Goal: Task Accomplishment & Management: Use online tool/utility

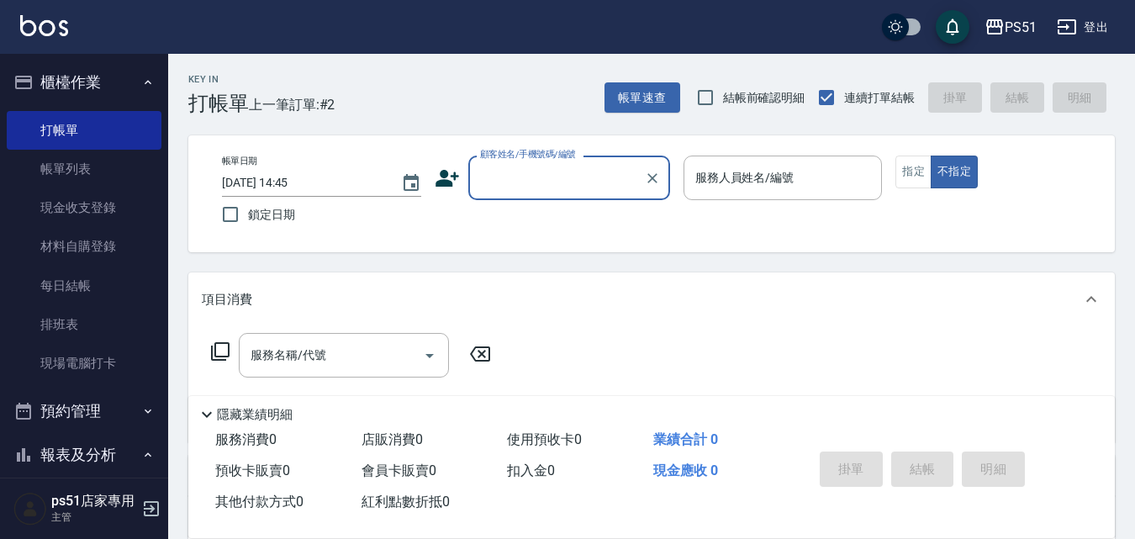
click at [519, 174] on input "顧客姓名/手機號碼/編號" at bounding box center [556, 177] width 161 height 29
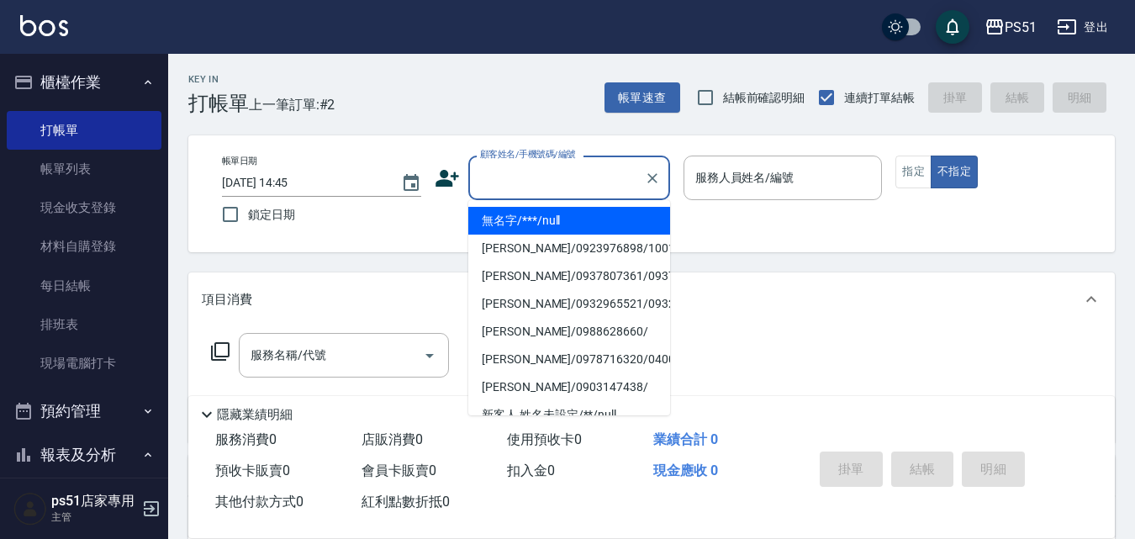
click at [507, 224] on li "無名字/***/null" at bounding box center [569, 221] width 202 height 28
type input "無名字/***/null"
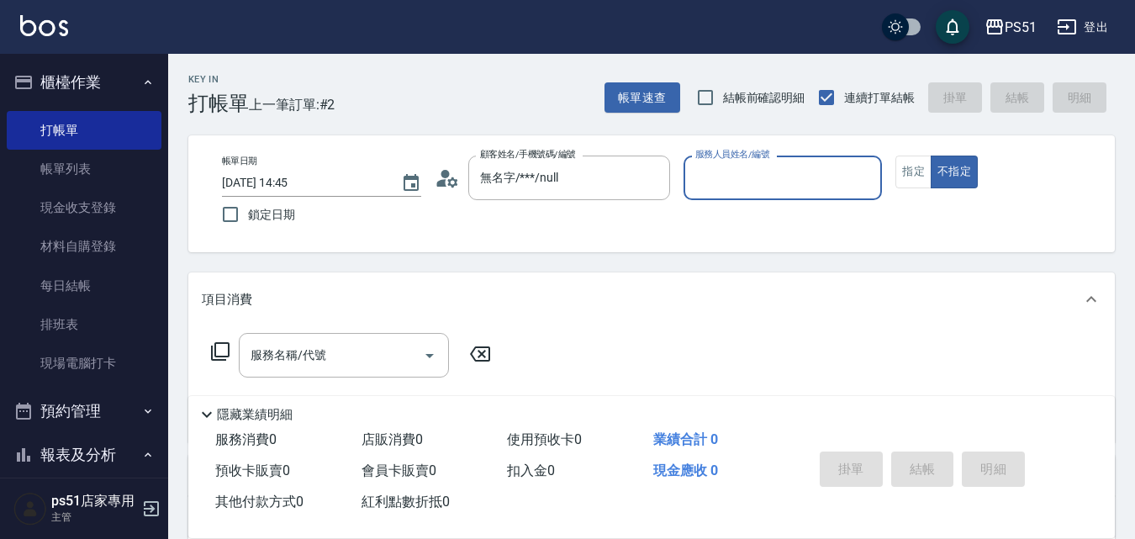
click at [804, 184] on input "服務人員姓名/編號" at bounding box center [783, 177] width 184 height 29
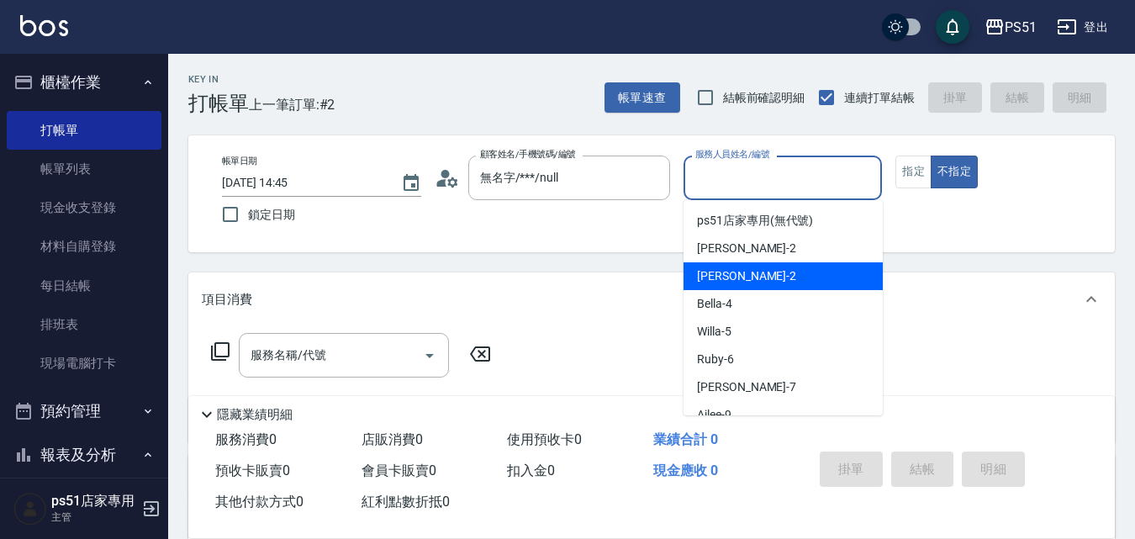
click at [746, 287] on div "[PERSON_NAME] -2" at bounding box center [782, 276] width 199 height 28
type input "[PERSON_NAME]-2"
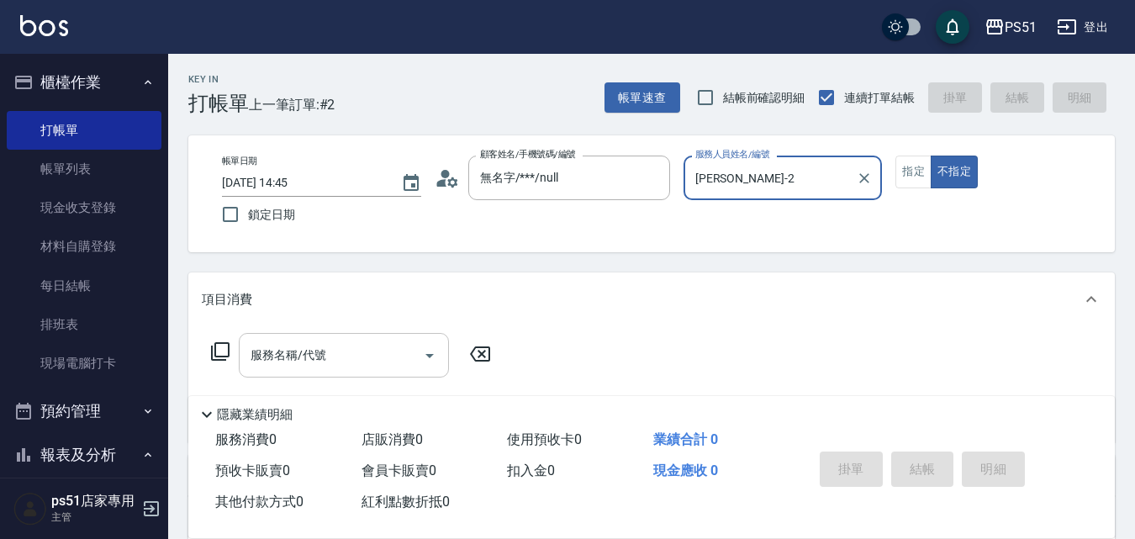
click at [313, 335] on div "服務名稱/代號" at bounding box center [344, 355] width 210 height 45
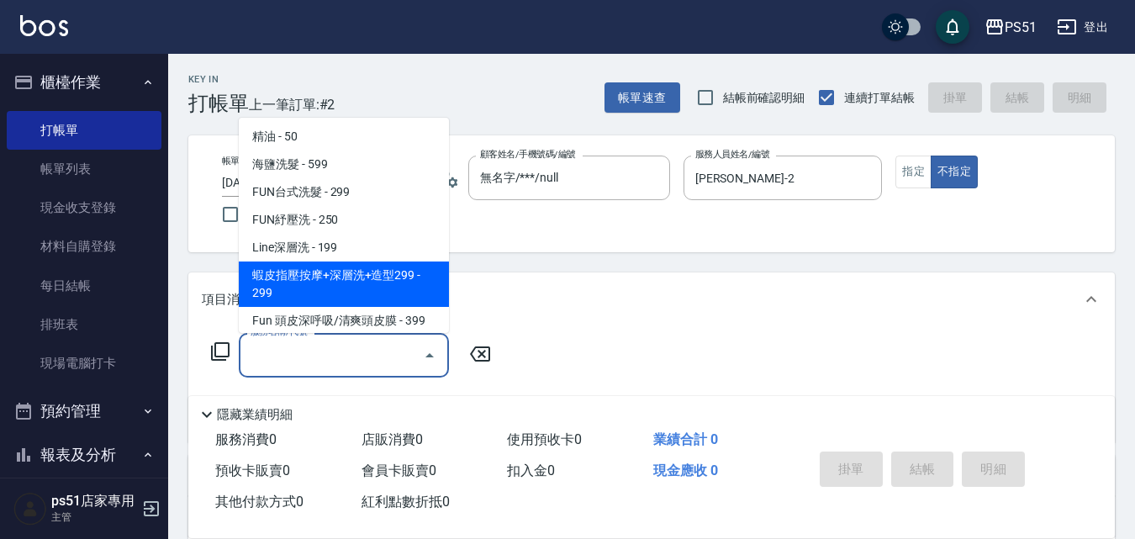
scroll to position [392, 0]
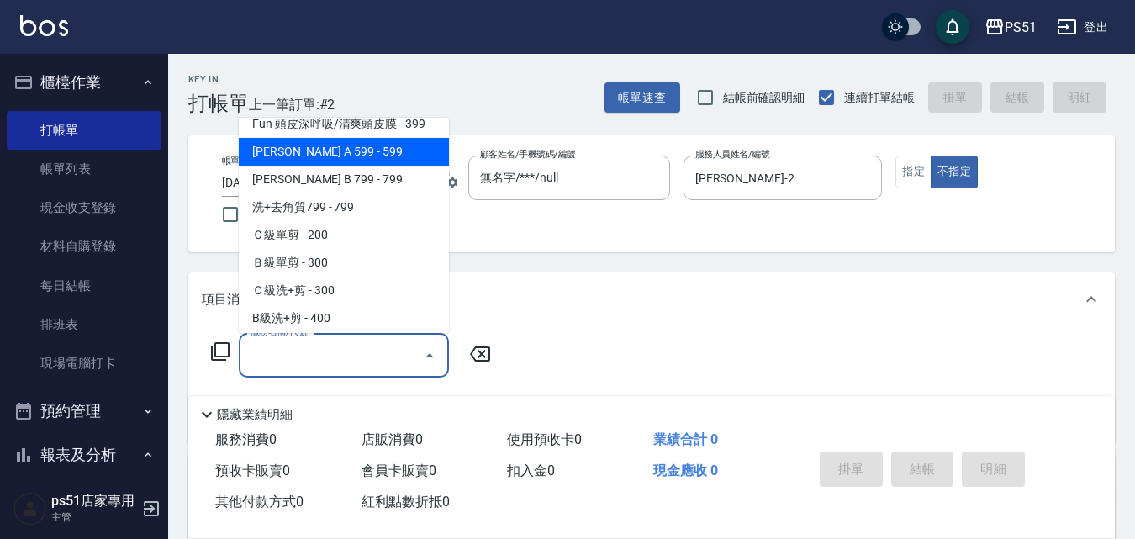
click at [358, 158] on span "[PERSON_NAME] A 599 - 599" at bounding box center [344, 152] width 210 height 28
type input "[PERSON_NAME] A 599(118)"
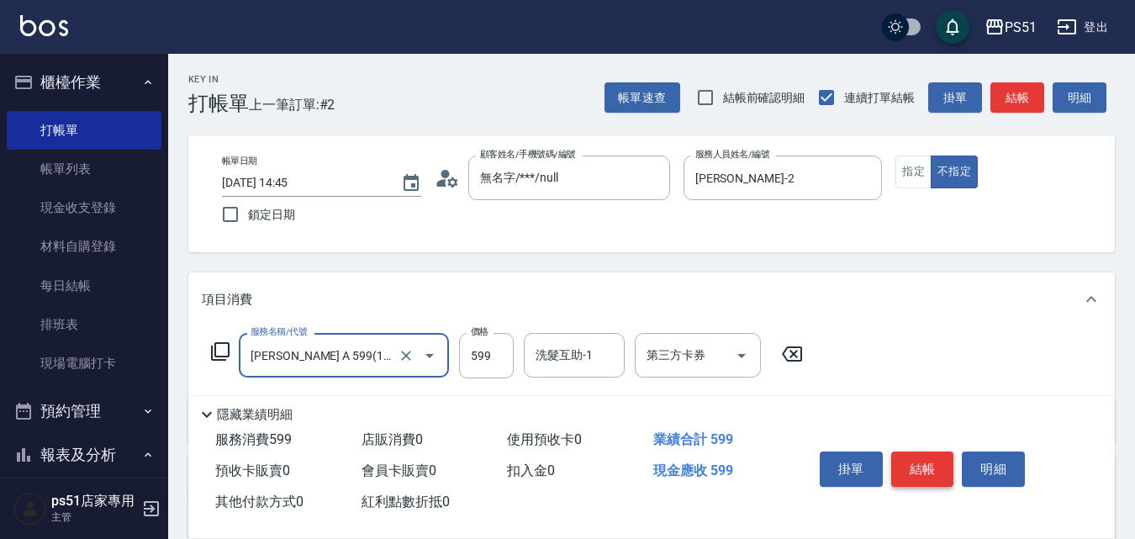
click at [925, 466] on button "結帳" at bounding box center [922, 468] width 63 height 35
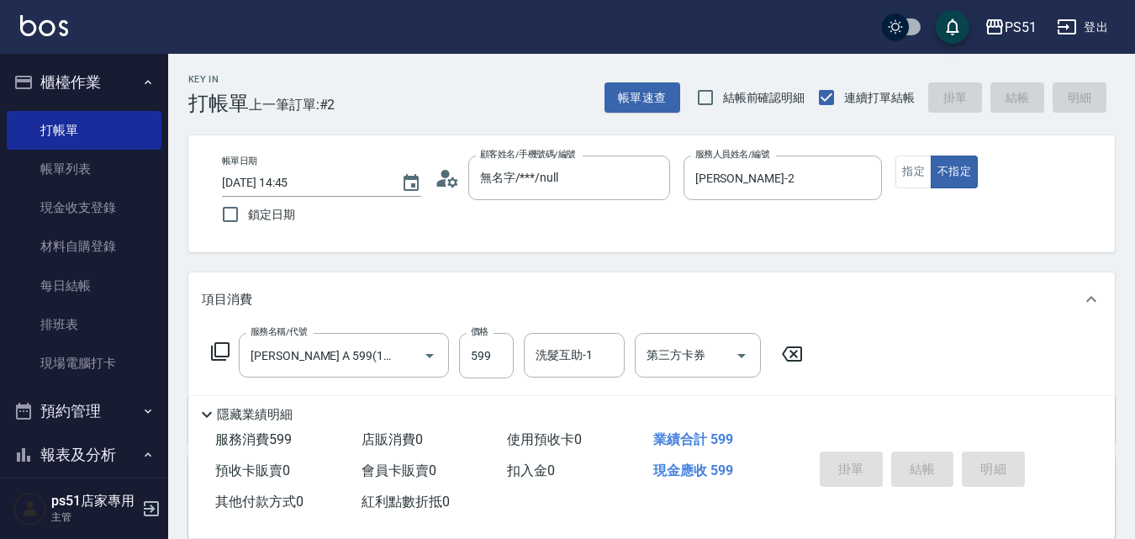
type input "[DATE] 15:33"
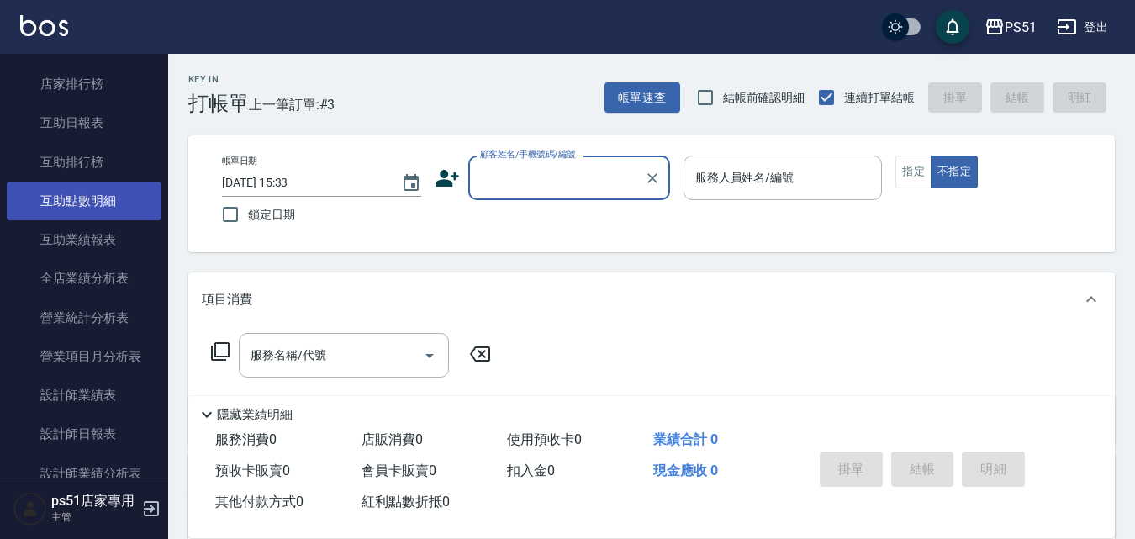
scroll to position [588, 0]
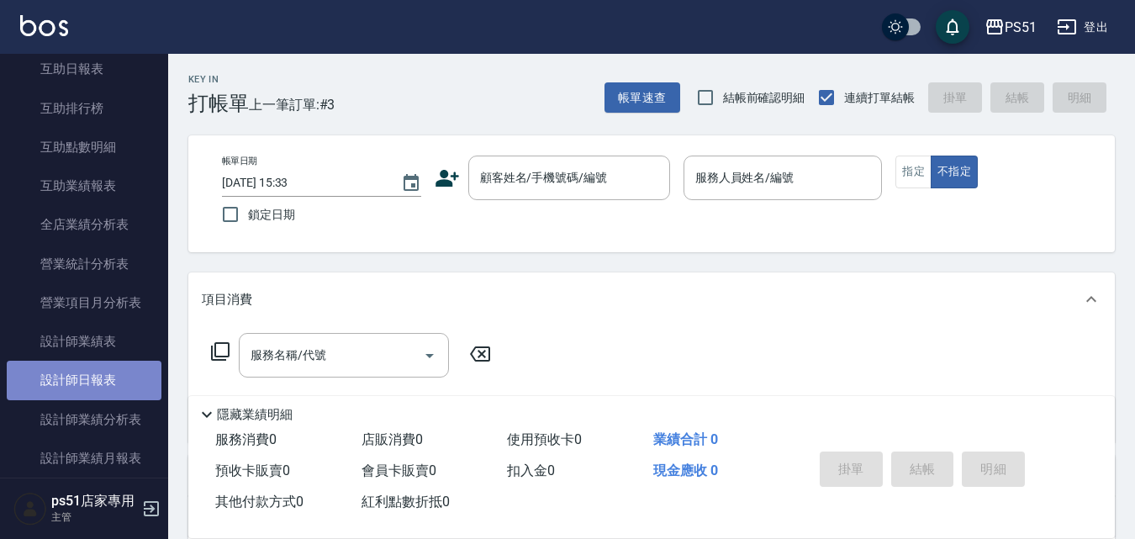
click at [104, 380] on link "設計師日報表" at bounding box center [84, 380] width 155 height 39
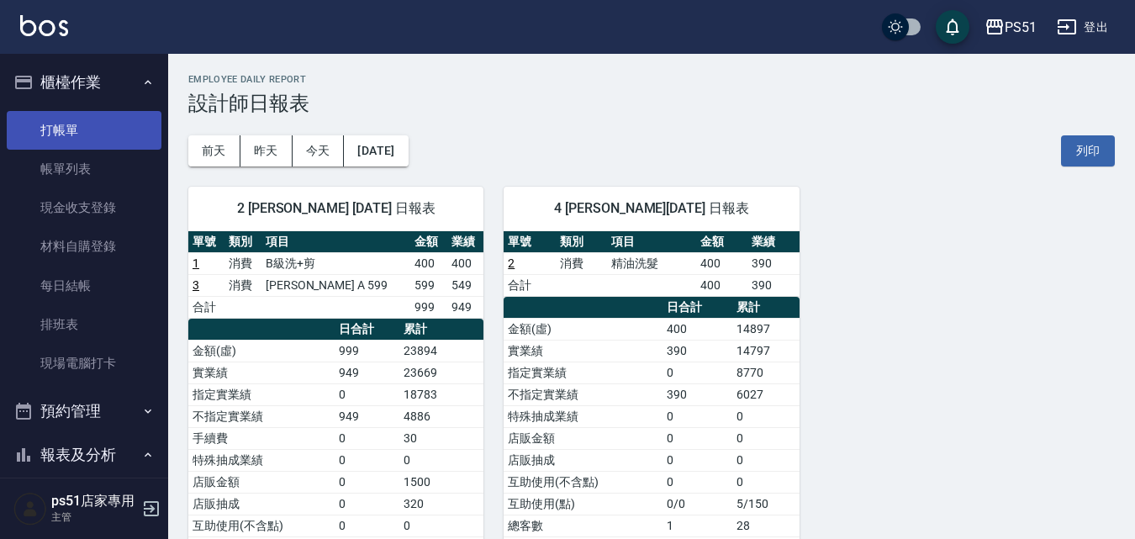
click at [109, 123] on link "打帳單" at bounding box center [84, 130] width 155 height 39
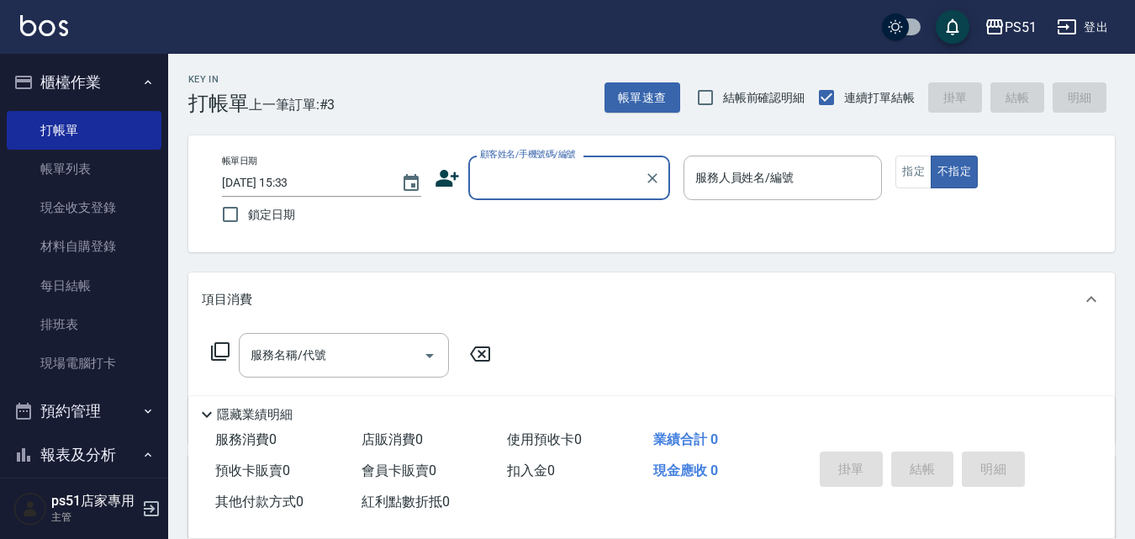
click at [563, 181] on input "顧客姓名/手機號碼/編號" at bounding box center [556, 177] width 161 height 29
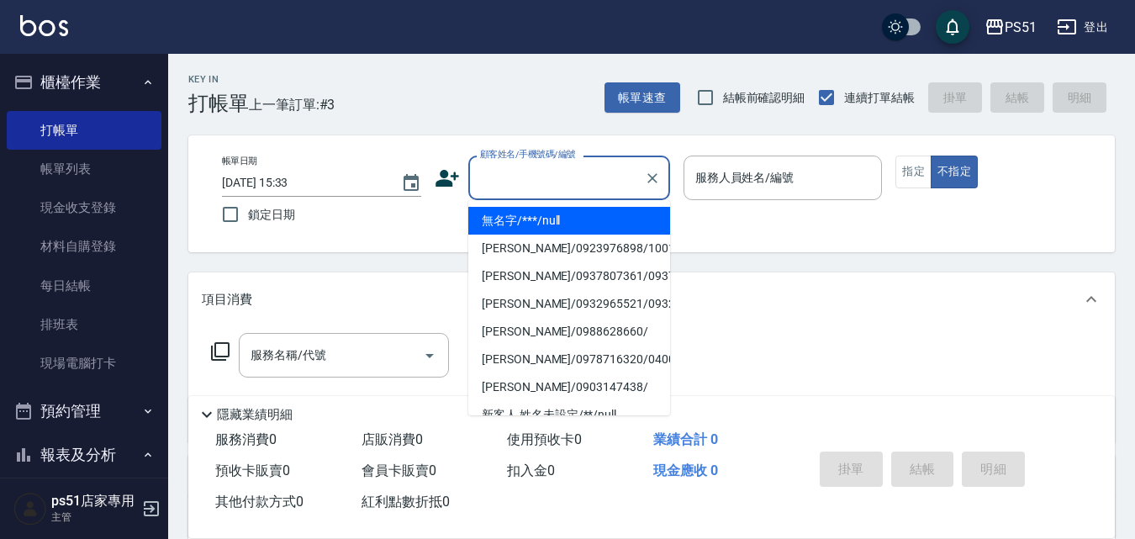
click at [565, 221] on li "無名字/***/null" at bounding box center [569, 221] width 202 height 28
type input "無名字/***/null"
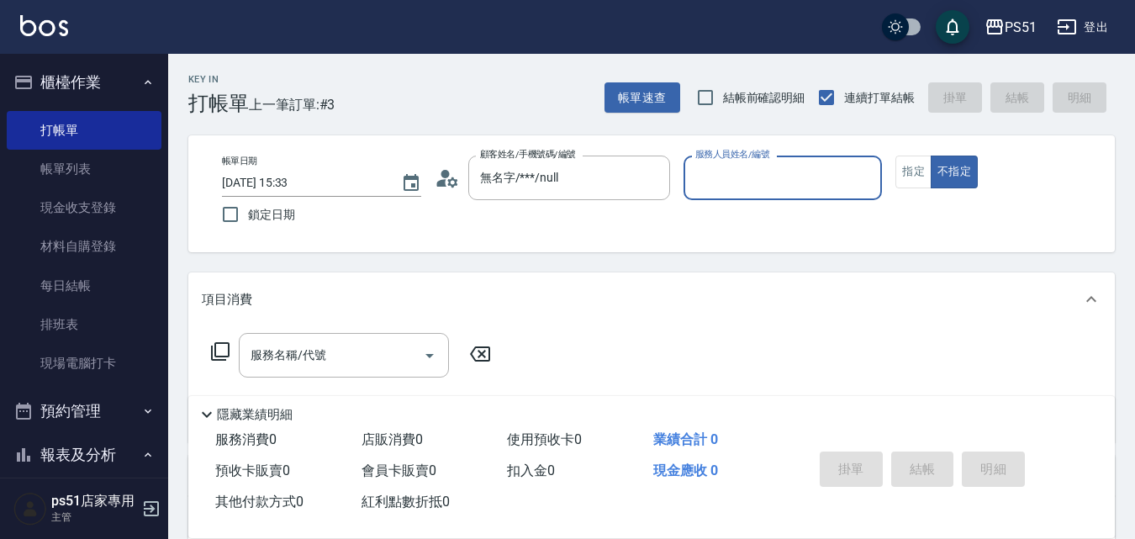
click at [779, 180] on input "服務人員姓名/編號" at bounding box center [783, 177] width 184 height 29
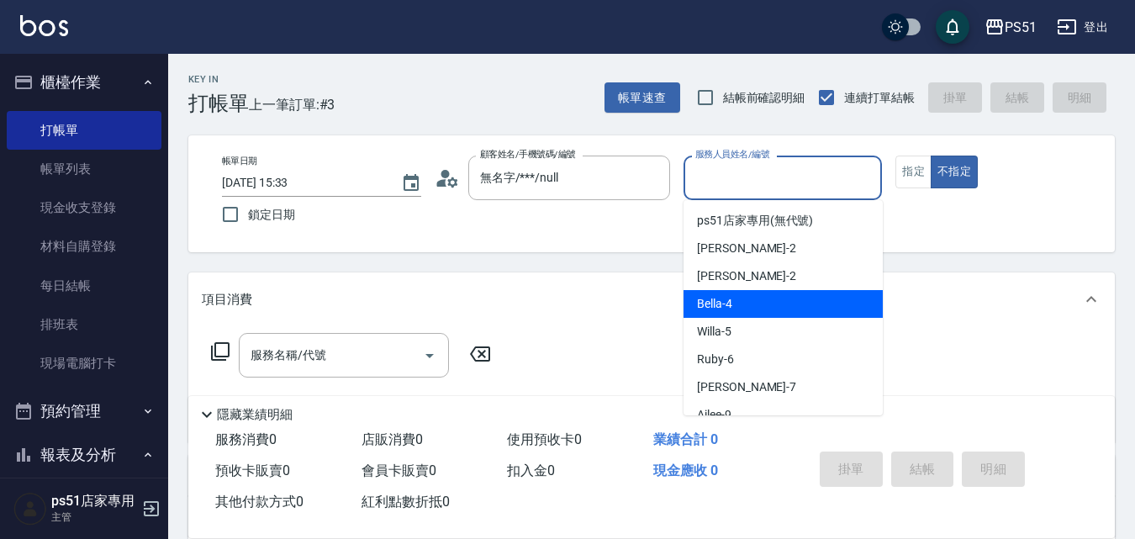
click at [746, 295] on div "Bella -4" at bounding box center [782, 304] width 199 height 28
type input "Bella-4"
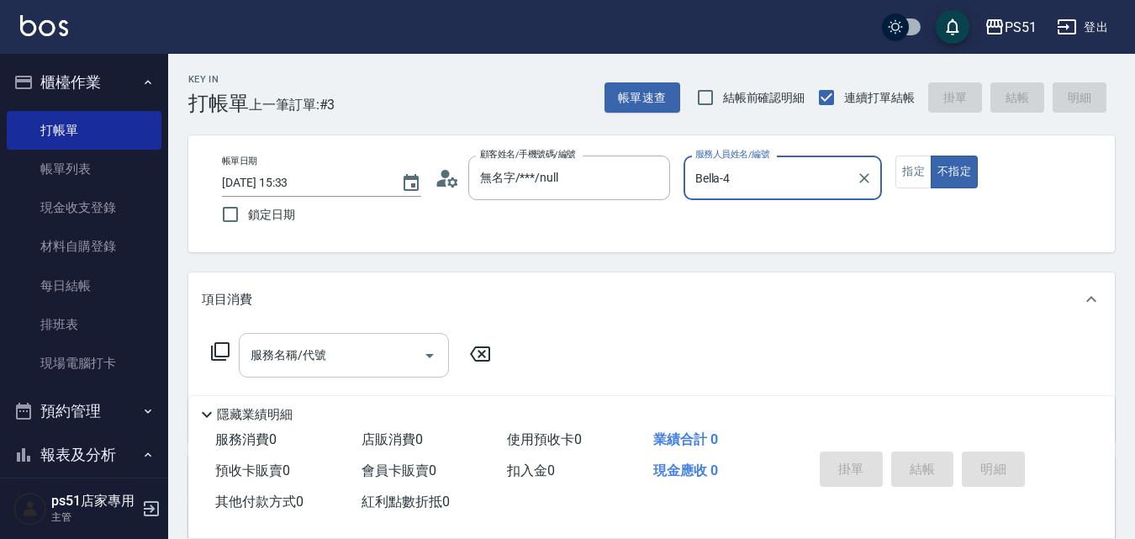
click at [384, 358] on input "服務名稱/代號" at bounding box center [331, 354] width 170 height 29
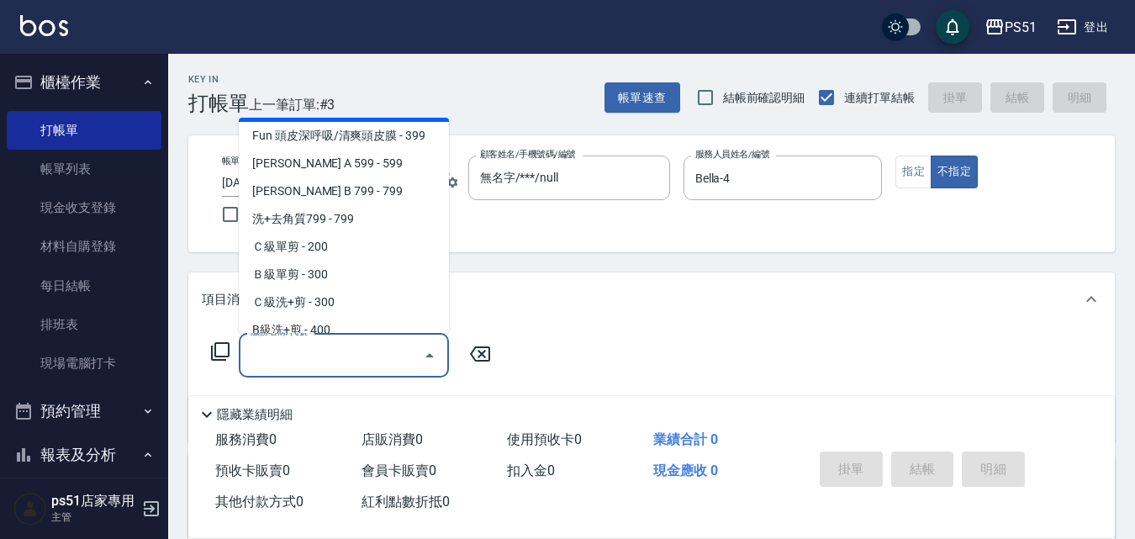
scroll to position [392, 0]
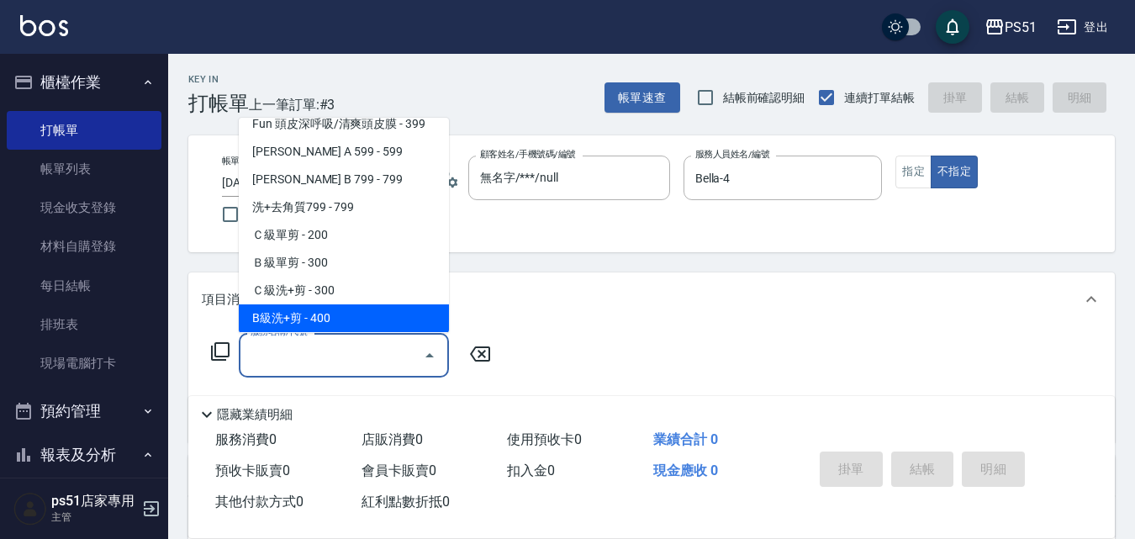
click at [362, 312] on span "B級洗+剪 - 400" at bounding box center [344, 318] width 210 height 28
type input "B級洗+剪(204)"
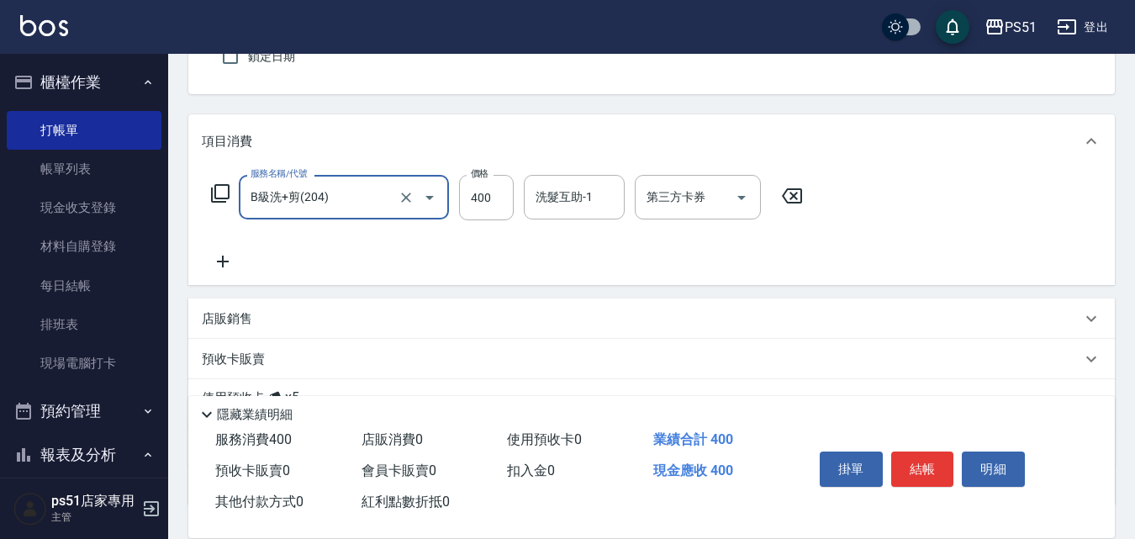
scroll to position [196, 0]
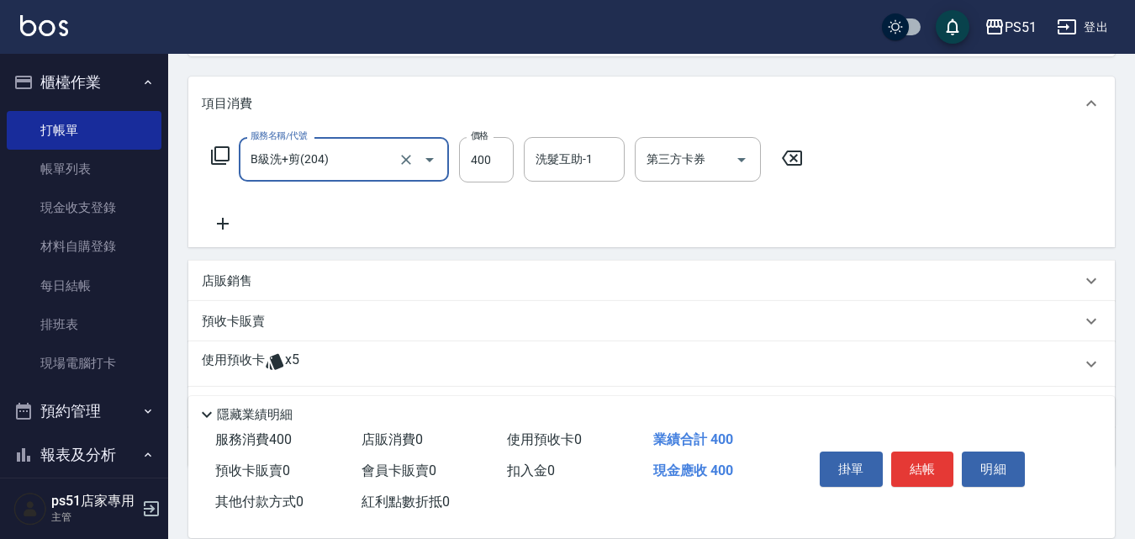
click at [206, 219] on icon at bounding box center [223, 223] width 42 height 20
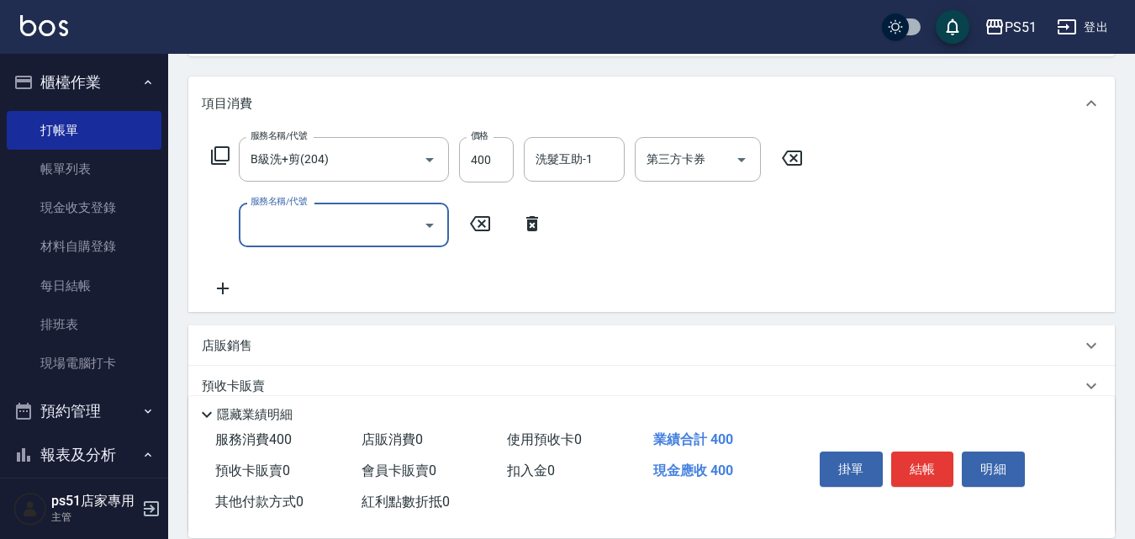
click at [292, 233] on input "服務名稱/代號" at bounding box center [331, 224] width 170 height 29
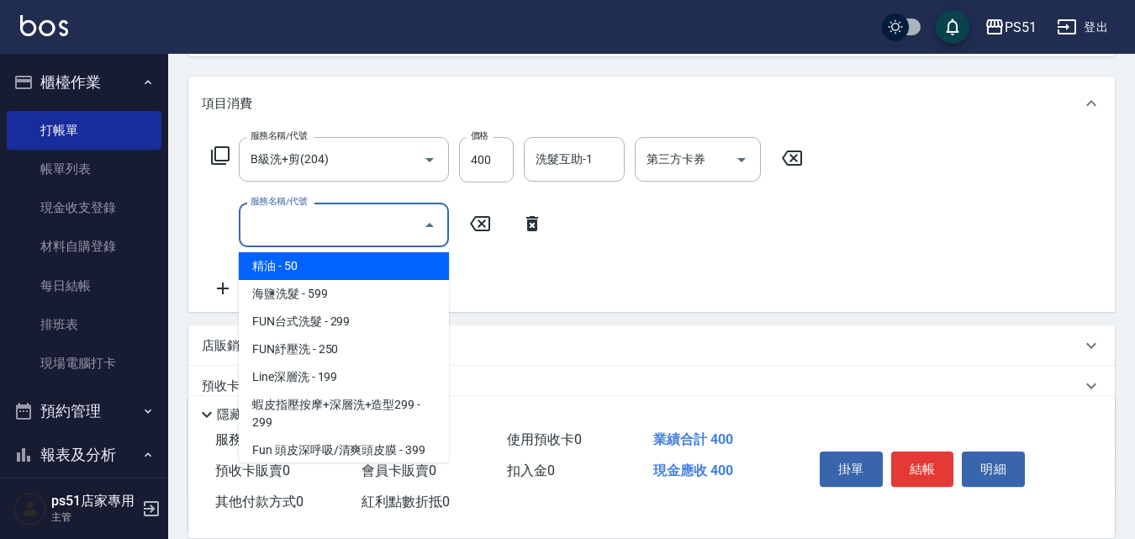
click at [343, 270] on span "精油 - 50" at bounding box center [344, 266] width 210 height 28
type input "精油(108)"
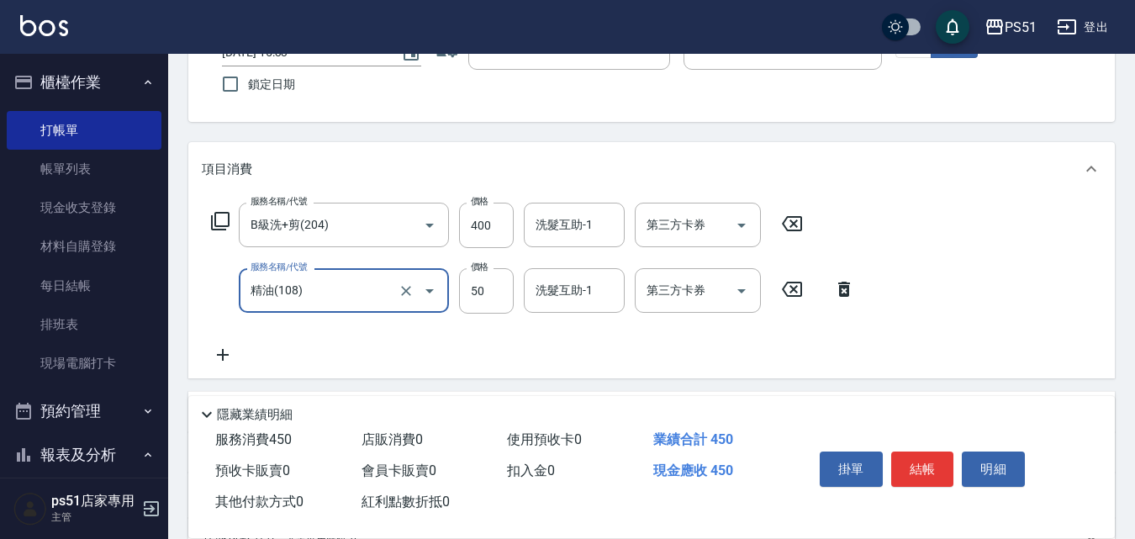
scroll to position [0, 0]
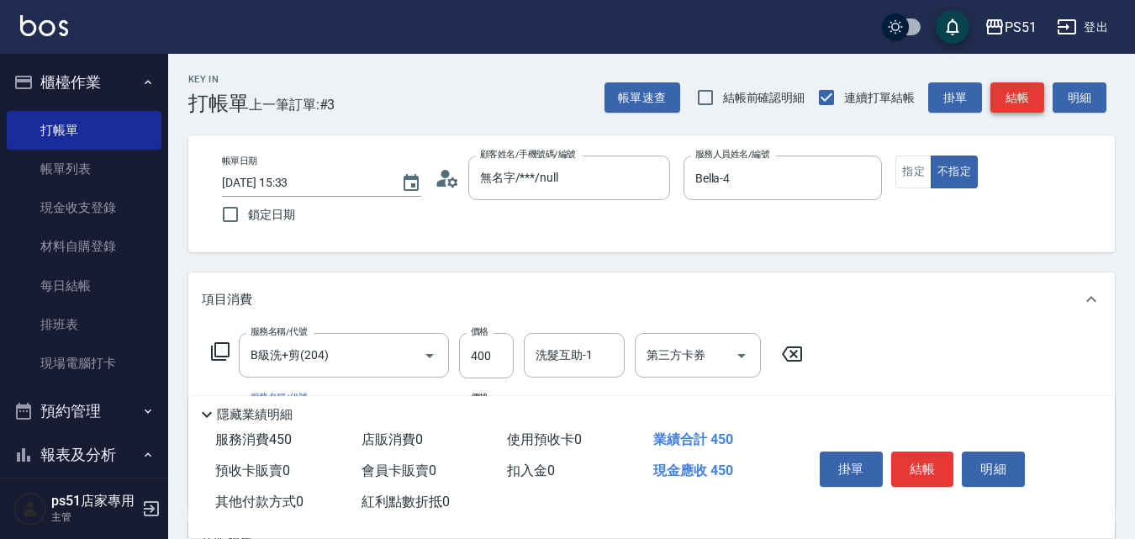
click at [1013, 112] on button "結帳" at bounding box center [1017, 97] width 54 height 31
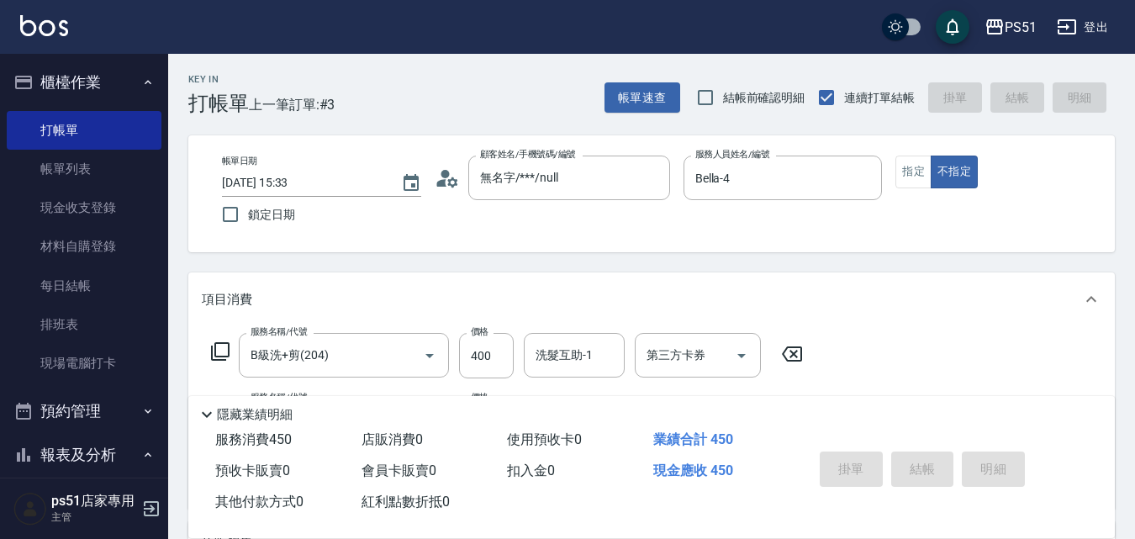
type input "[DATE] 15:40"
